Goal: Task Accomplishment & Management: Use online tool/utility

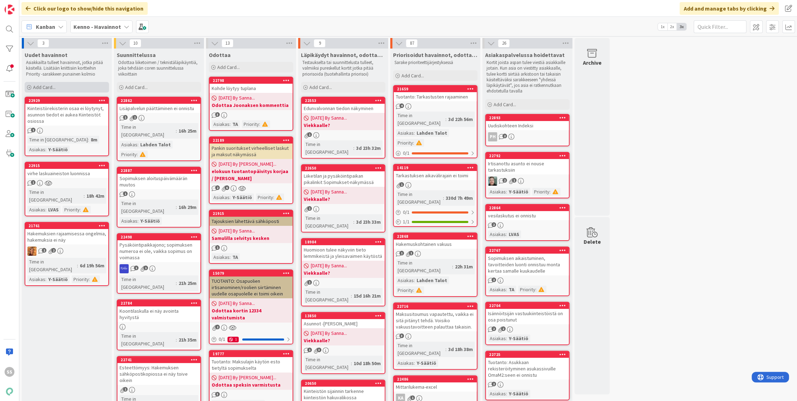
click at [42, 85] on span "Add Card..." at bounding box center [44, 87] width 22 height 6
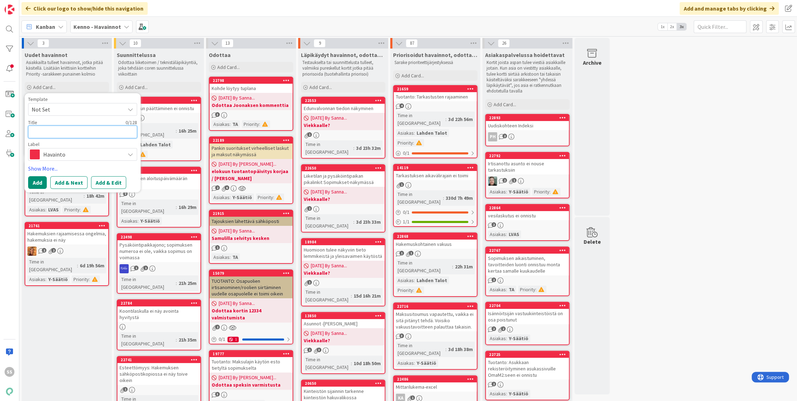
paste textarea "Asukassivuilta tehty työtilaus huoltoyhtiölle"
type textarea "x"
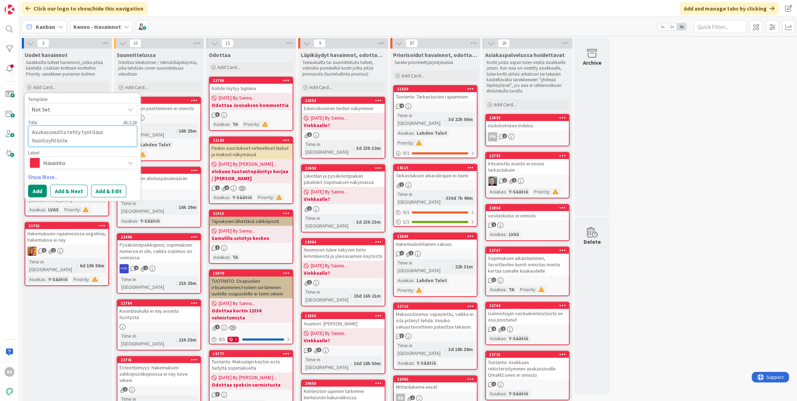
type textarea "Asukassivuilta tehty työtilaus huoltoyhtiölle"
click at [115, 197] on div "Template Not Set Title 45 / 128 Asukassivuilta tehty työtilaus huoltoyhtiölle L…" at bounding box center [83, 147] width 116 height 108
click at [114, 192] on button "Add & Edit" at bounding box center [108, 191] width 35 height 13
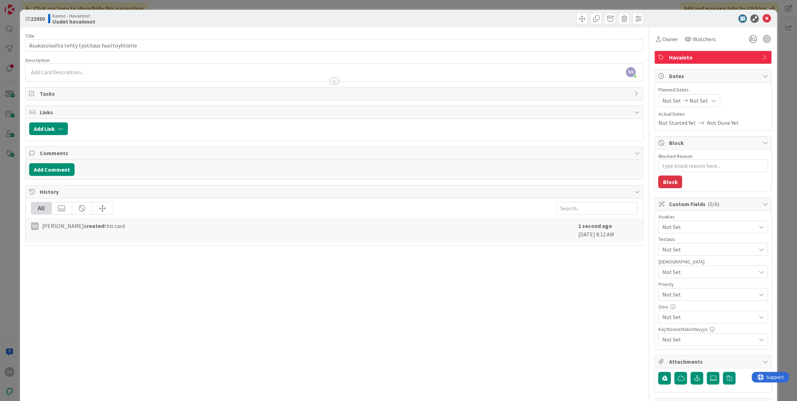
click at [111, 72] on div "SS Sonja Sainio just joined" at bounding box center [335, 73] width 618 height 18
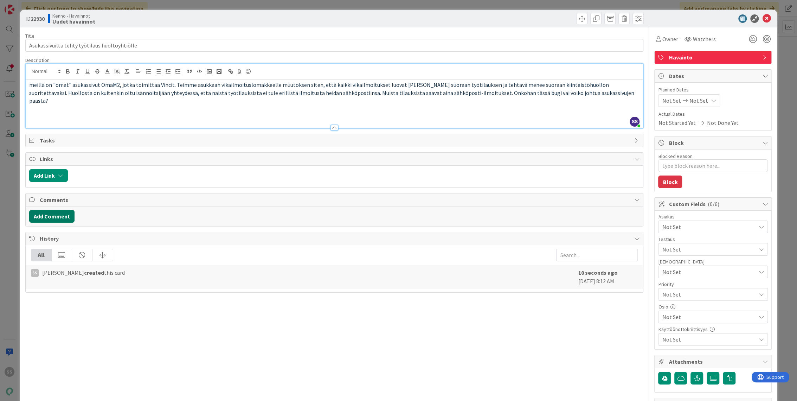
click at [65, 210] on button "Add Comment" at bounding box center [51, 216] width 45 height 13
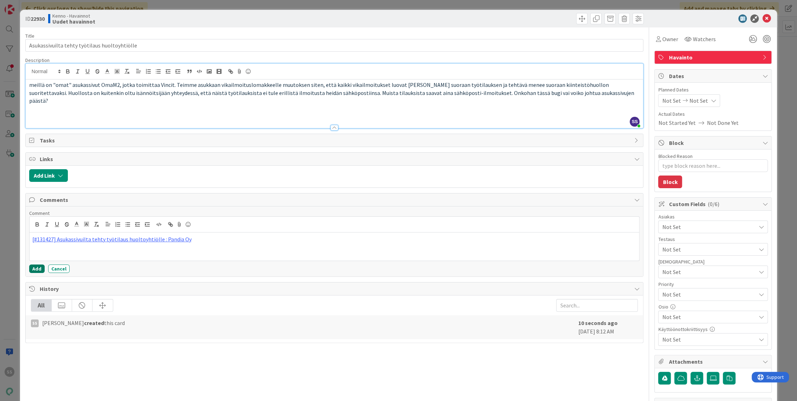
click at [37, 264] on button "Add" at bounding box center [36, 268] width 15 height 8
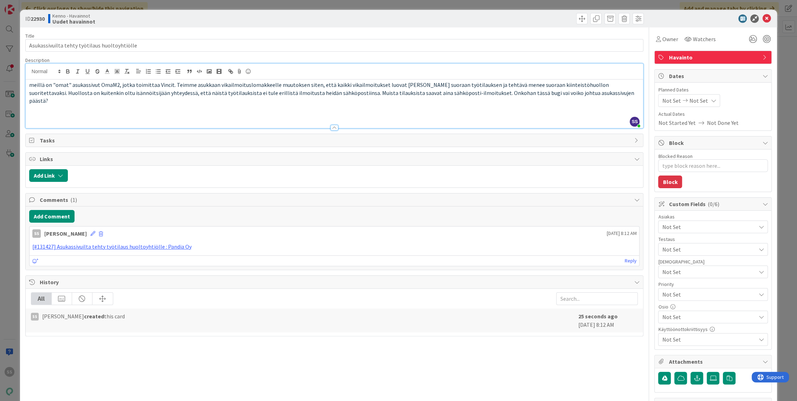
click at [683, 226] on span "Not Set" at bounding box center [709, 227] width 94 height 8
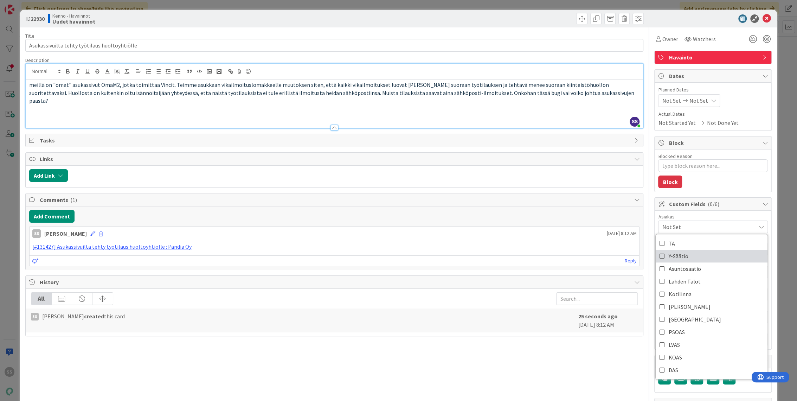
click at [668, 256] on span "Y-Säätiö" at bounding box center [678, 256] width 20 height 11
click at [700, 40] on span "Watchers" at bounding box center [704, 39] width 23 height 8
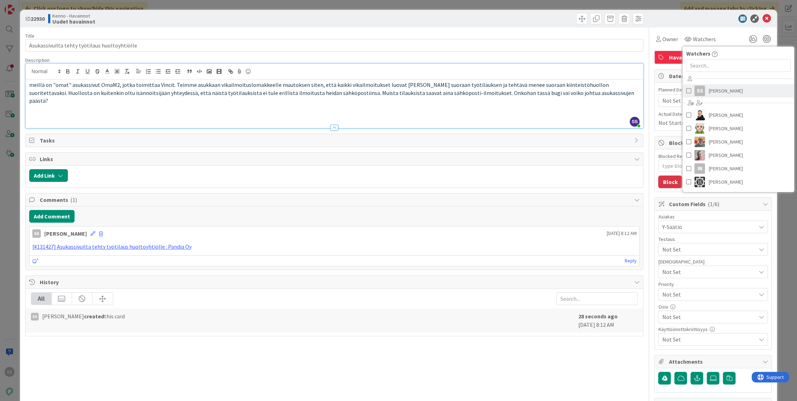
click at [714, 91] on span "Sonja Sainio" at bounding box center [725, 90] width 34 height 11
type textarea "x"
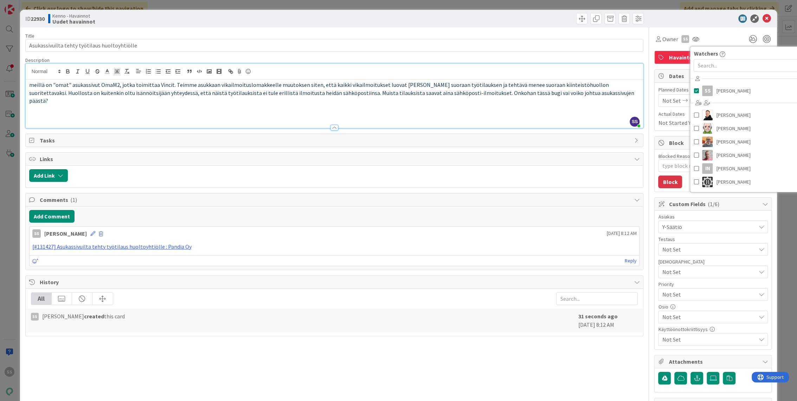
click at [557, 105] on p at bounding box center [334, 109] width 611 height 8
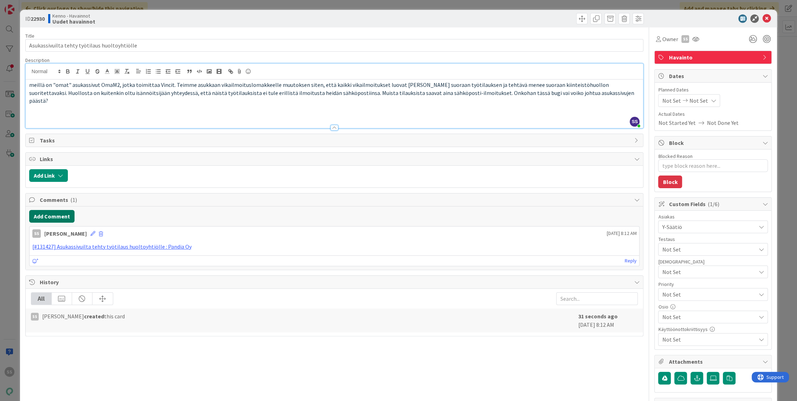
click at [51, 210] on button "Add Comment" at bounding box center [51, 216] width 45 height 13
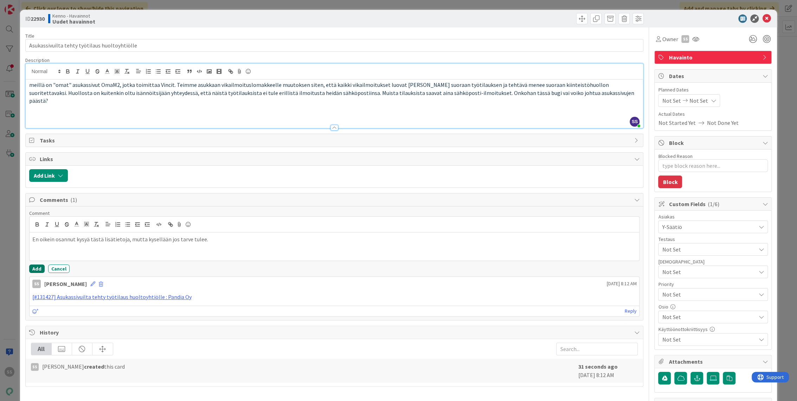
click at [31, 264] on button "Add" at bounding box center [36, 268] width 15 height 8
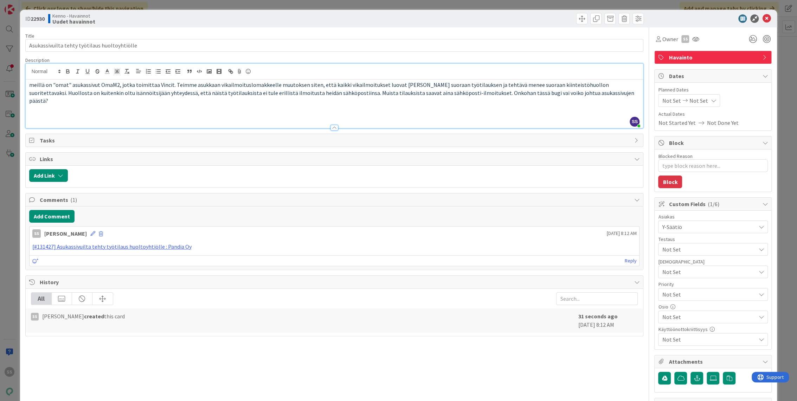
type textarea "x"
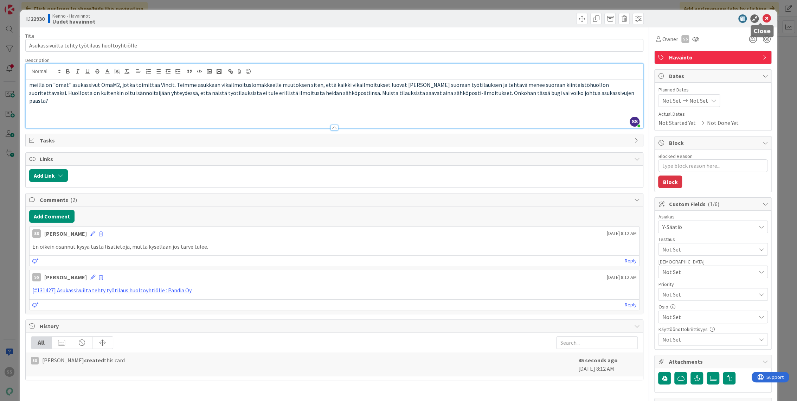
click at [762, 17] on icon at bounding box center [766, 18] width 8 height 8
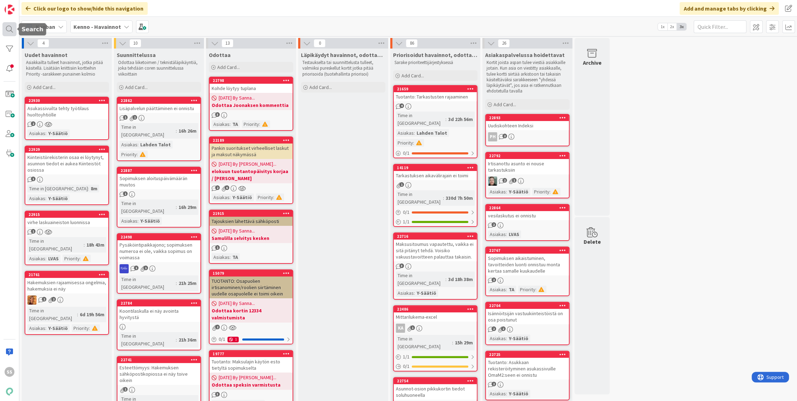
click at [7, 28] on div at bounding box center [9, 29] width 14 height 14
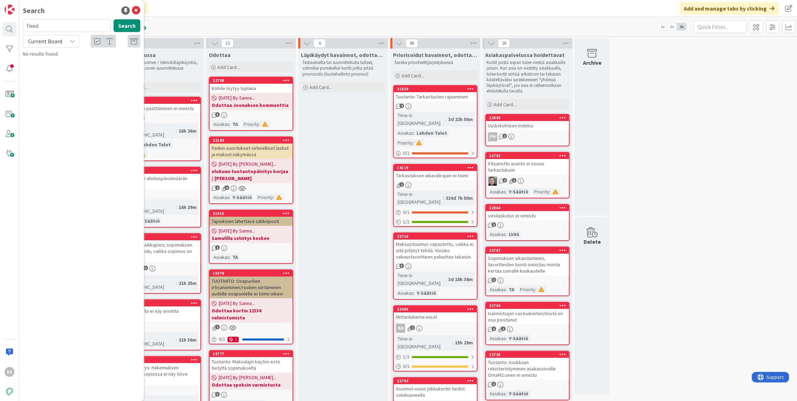
click at [58, 44] on span "Current Board" at bounding box center [45, 41] width 34 height 7
click at [45, 72] on span "All Boards" at bounding box center [63, 70] width 73 height 11
click at [69, 26] on input "fixed" at bounding box center [67, 25] width 88 height 13
drag, startPoint x: 91, startPoint y: 25, endPoint x: 24, endPoint y: 25, distance: 67.9
click at [24, 25] on input "fixed" at bounding box center [67, 25] width 88 height 13
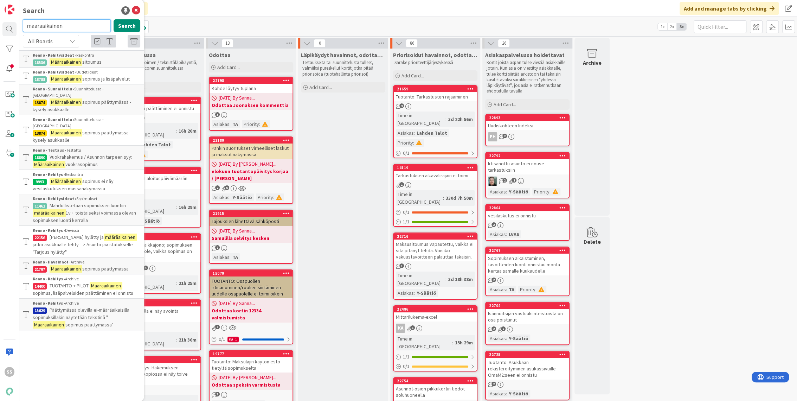
click at [70, 29] on input "määräaikainen" at bounding box center [67, 25] width 88 height 13
drag, startPoint x: 72, startPoint y: 28, endPoint x: 5, endPoint y: 32, distance: 67.7
click at [5, 32] on div "SS Search määräaikainen Search All Boards Current Board All Boards Kenno - Kehi…" at bounding box center [9, 200] width 19 height 401
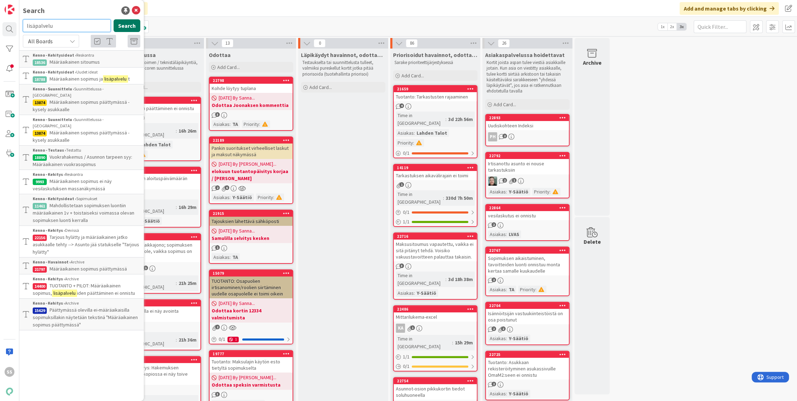
type input "lisäpalvelu"
click at [131, 26] on button "Search" at bounding box center [127, 25] width 27 height 13
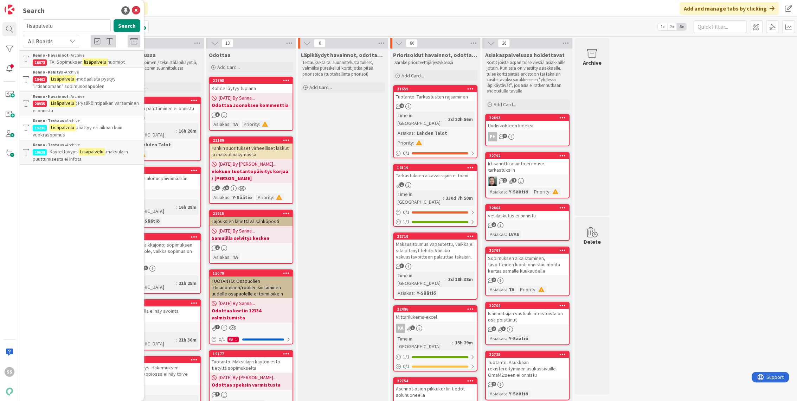
click at [117, 60] on span "huomiot" at bounding box center [116, 62] width 17 height 6
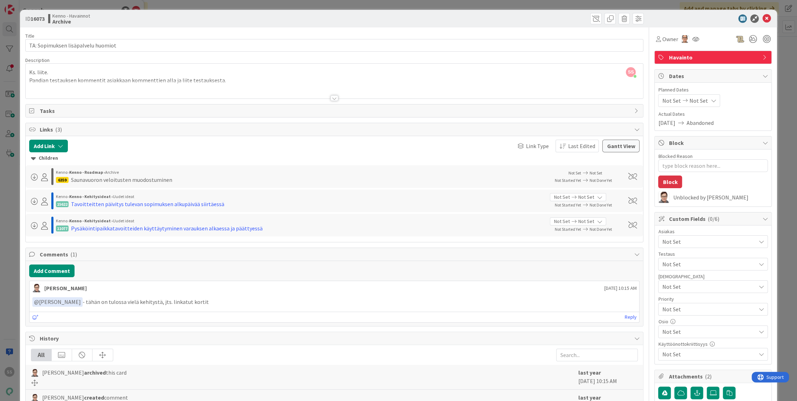
click at [331, 98] on div at bounding box center [334, 98] width 8 height 6
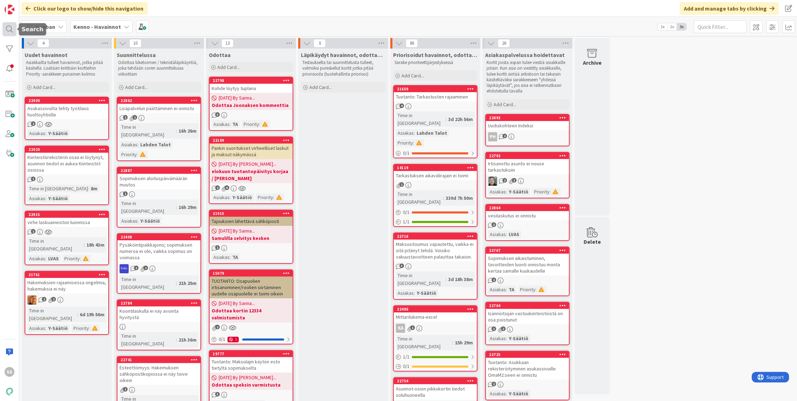
click at [8, 29] on div at bounding box center [9, 29] width 14 height 14
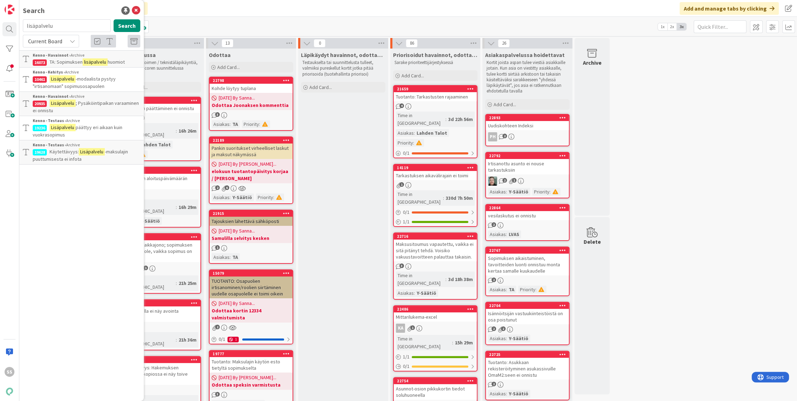
click at [97, 105] on span "; Pysäköintipaikan varaaminen ei onnistu" at bounding box center [86, 107] width 106 height 14
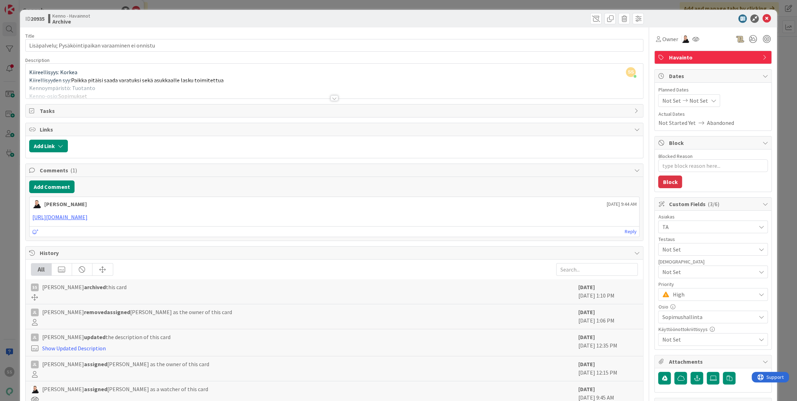
click at [332, 98] on div at bounding box center [334, 98] width 8 height 6
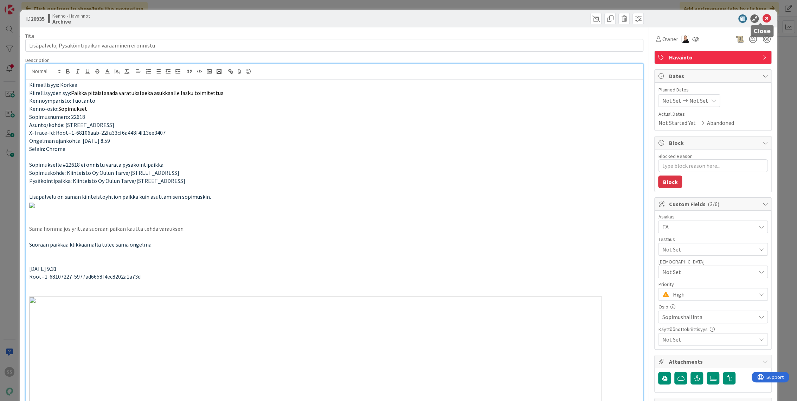
click at [762, 18] on icon at bounding box center [766, 18] width 8 height 8
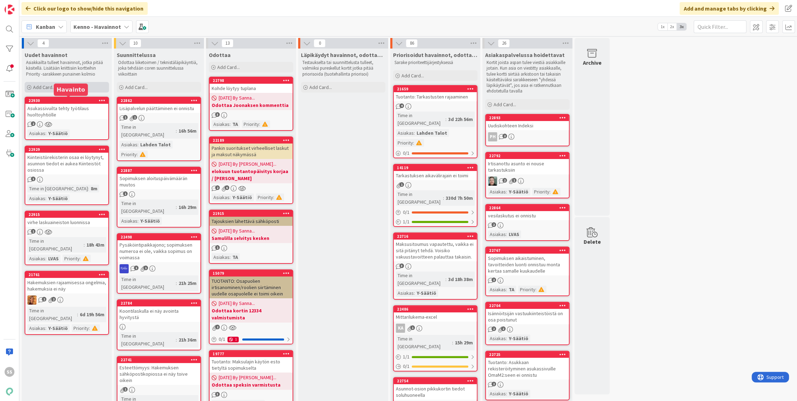
click at [37, 88] on span "Add Card..." at bounding box center [44, 87] width 22 height 6
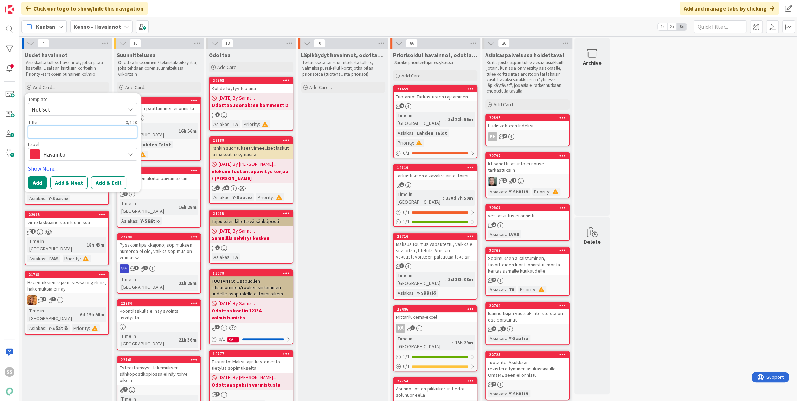
paste textarea "Reskontra- vakuuden näkymään ei tule tietoja, kun rajaimessa Sopimuksen päättym…"
type textarea "x"
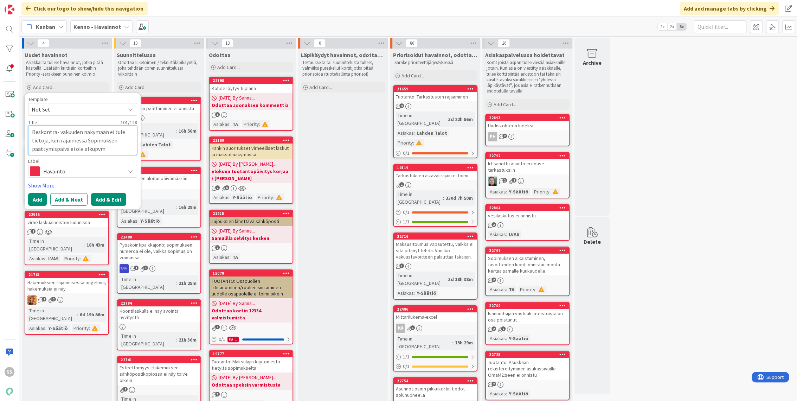
type textarea "Reskontra- vakuuden näkymään ei tule tietoja, kun rajaimessa Sopimuksen päättym…"
click at [107, 198] on button "Add & Edit" at bounding box center [108, 199] width 35 height 13
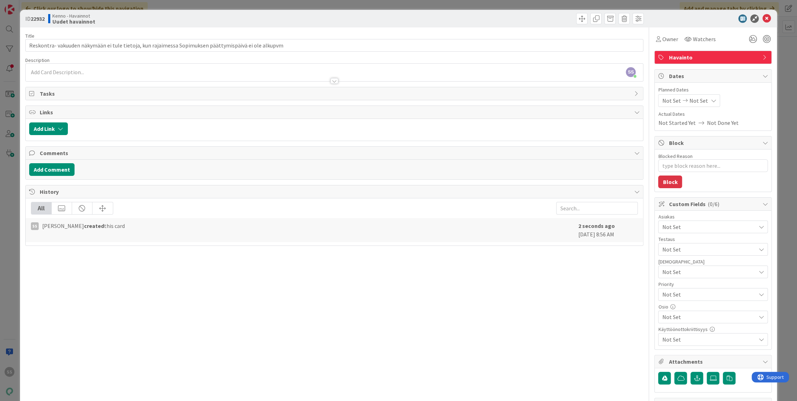
click at [96, 72] on div "SS Sonja Sainio just joined" at bounding box center [335, 73] width 618 height 18
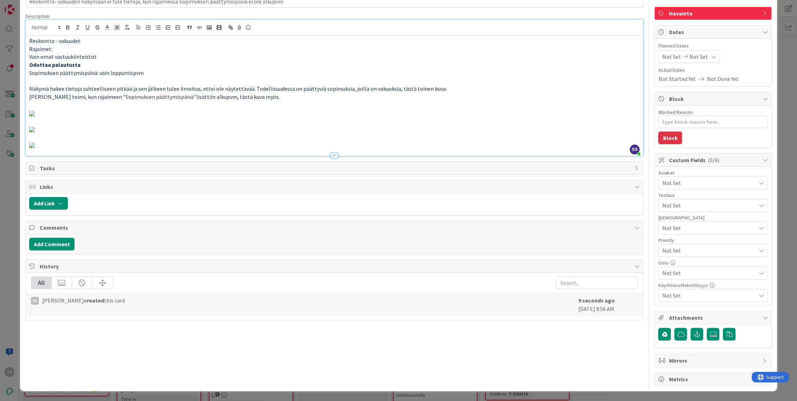
scroll to position [827, 0]
click at [46, 250] on button "Add Comment" at bounding box center [51, 244] width 45 height 13
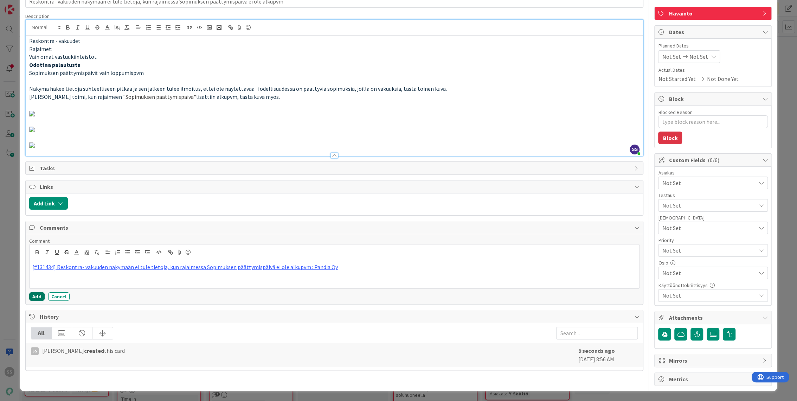
click at [35, 301] on button "Add" at bounding box center [36, 296] width 15 height 8
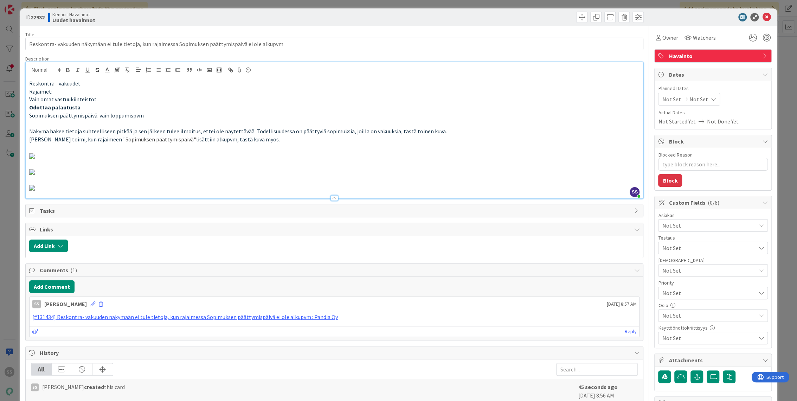
scroll to position [0, 0]
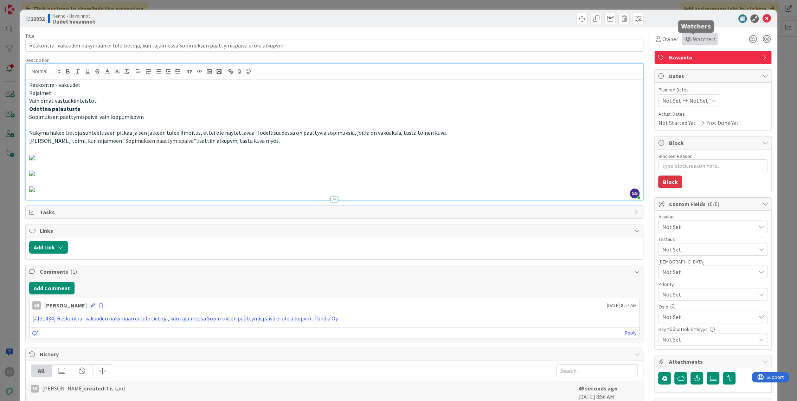
click at [698, 39] on span "Watchers" at bounding box center [704, 39] width 23 height 8
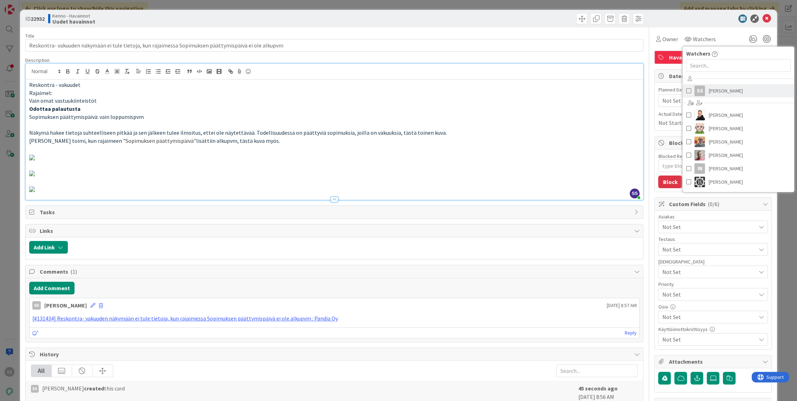
click at [698, 89] on div "SS" at bounding box center [699, 90] width 11 height 11
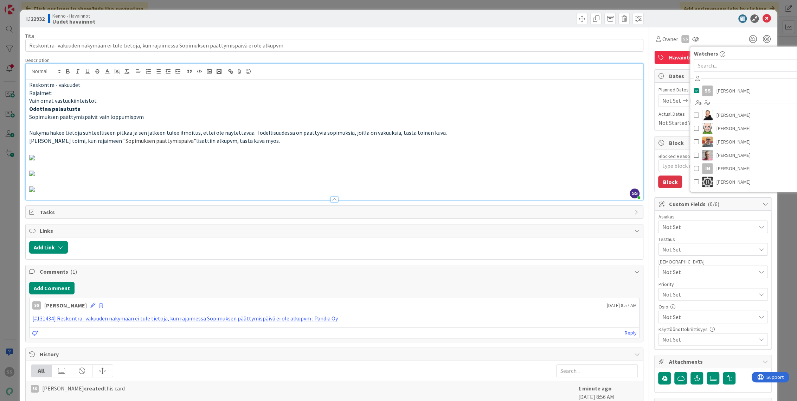
drag, startPoint x: 665, startPoint y: 229, endPoint x: 669, endPoint y: 228, distance: 4.6
click at [665, 229] on span "Not Set" at bounding box center [709, 227] width 94 height 8
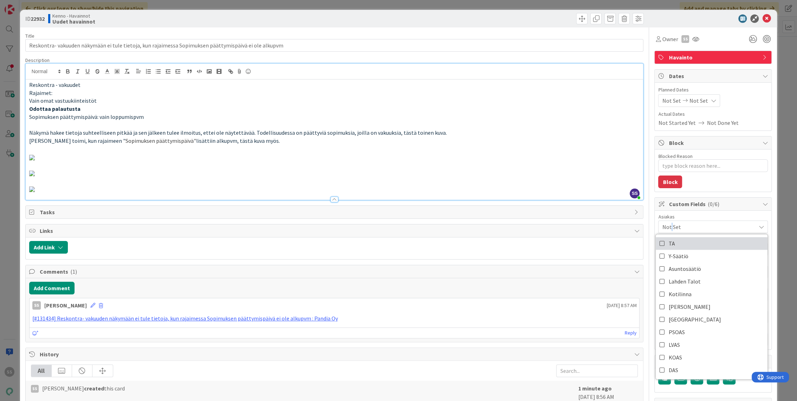
click at [673, 246] on link "TA" at bounding box center [712, 243] width 112 height 13
click at [649, 276] on div at bounding box center [649, 230] width 0 height 407
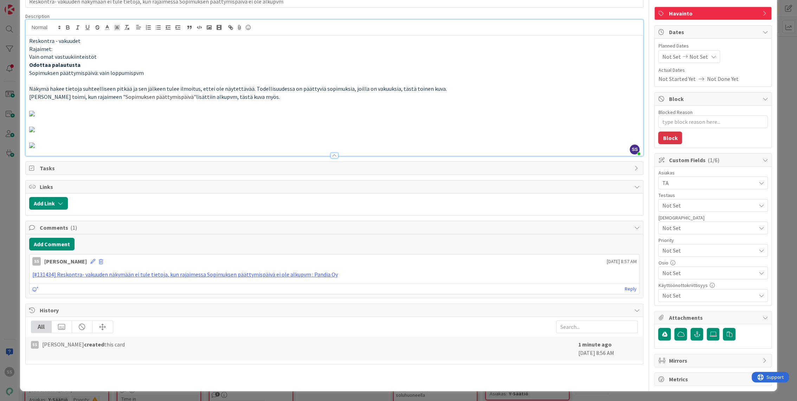
scroll to position [781, 0]
click at [596, 149] on p at bounding box center [334, 145] width 611 height 8
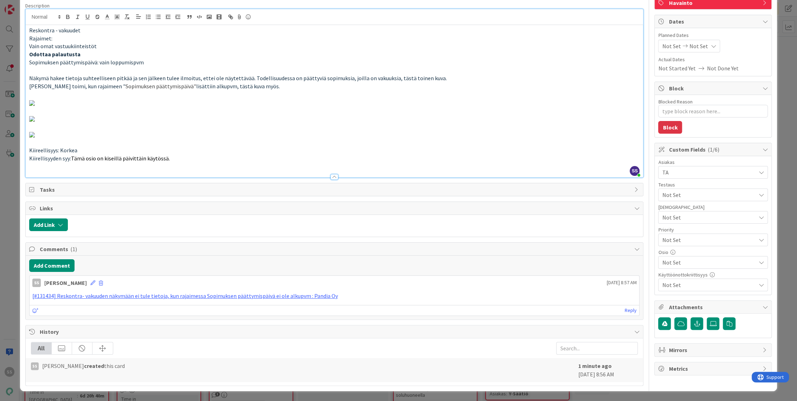
scroll to position [0, 0]
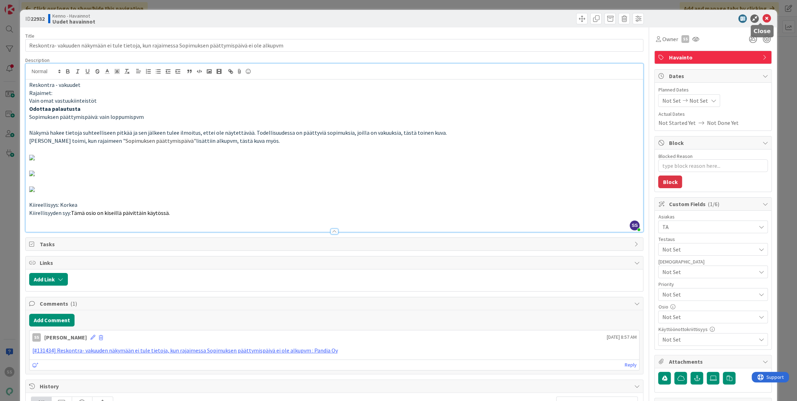
click at [762, 18] on icon at bounding box center [766, 18] width 8 height 8
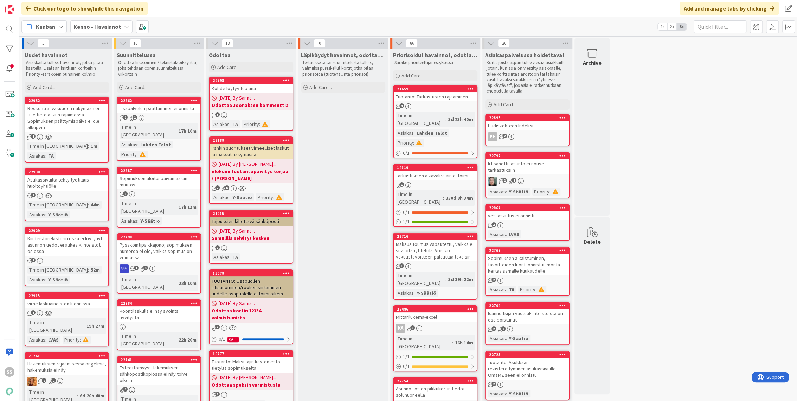
click at [67, 119] on div "Reskontra- vakuuden näkymään ei tule tietoja, kun rajaimessa Sopimuksen päättym…" at bounding box center [66, 118] width 83 height 28
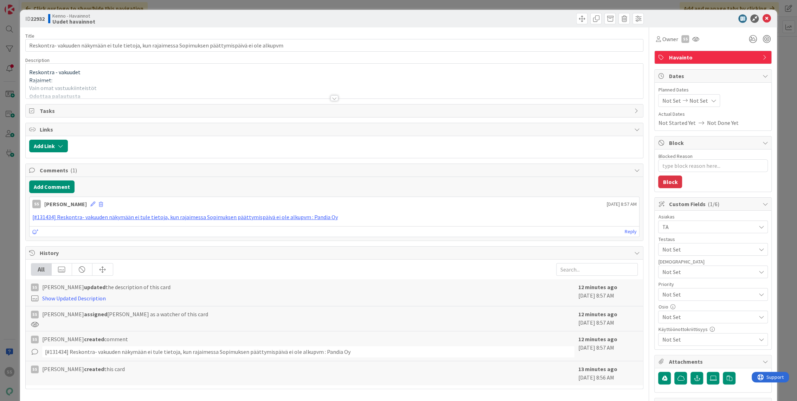
click at [438, 80] on div "Reskontra - vakuudet Rajaimet: Vain omat vastuukiinteistöt Odottaa palautusta S…" at bounding box center [335, 83] width 618 height 32
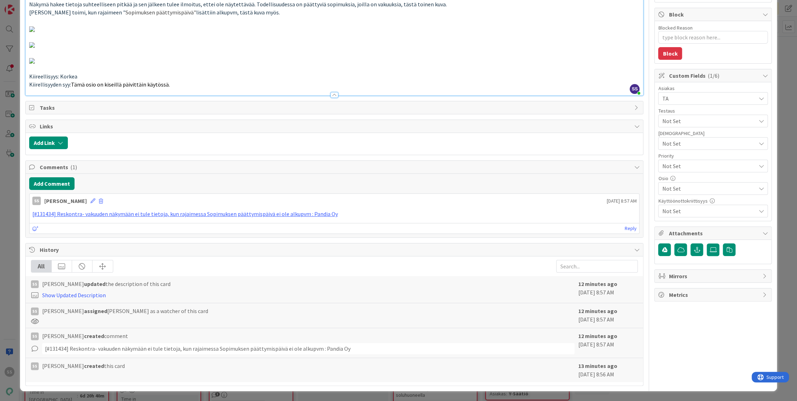
click at [585, 64] on p at bounding box center [334, 60] width 611 height 8
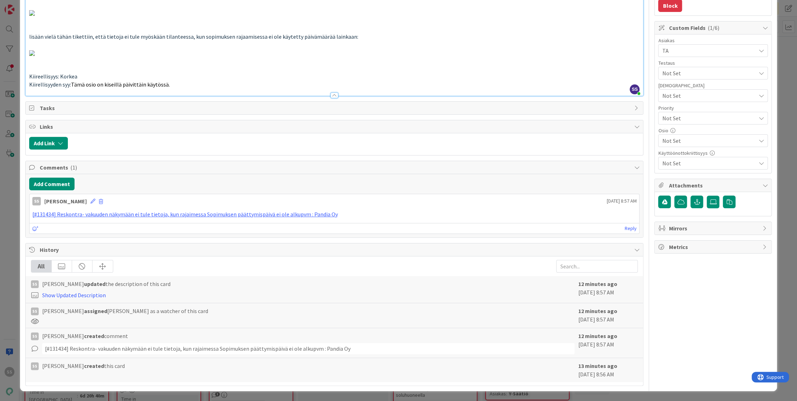
type textarea "x"
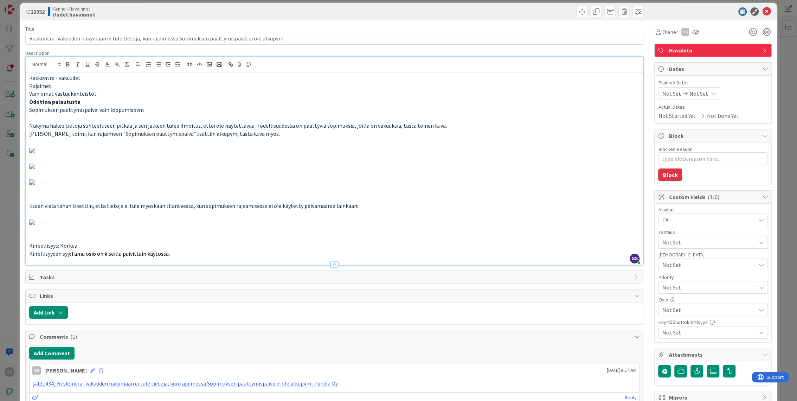
scroll to position [0, 0]
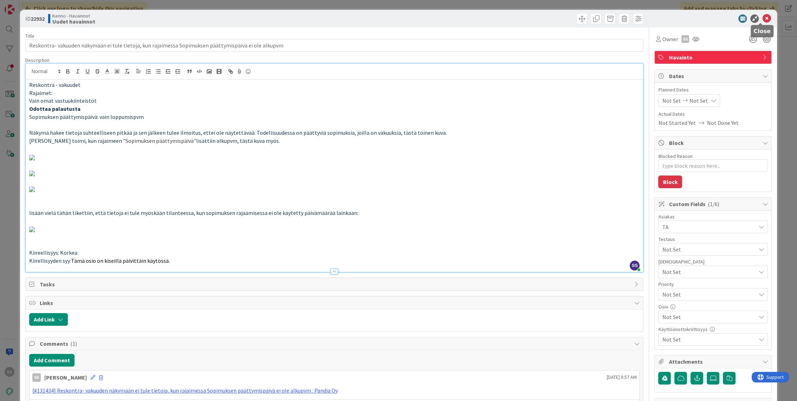
click at [762, 15] on icon at bounding box center [766, 18] width 8 height 8
